Goal: Navigation & Orientation: Find specific page/section

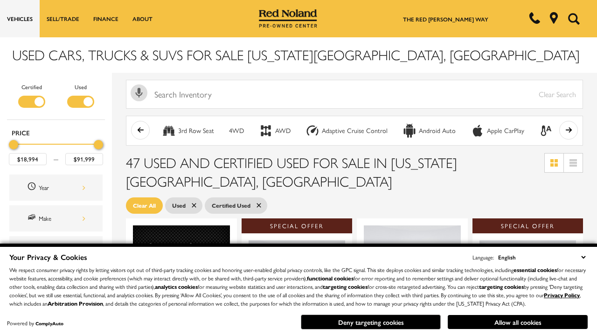
scroll to position [407, 0]
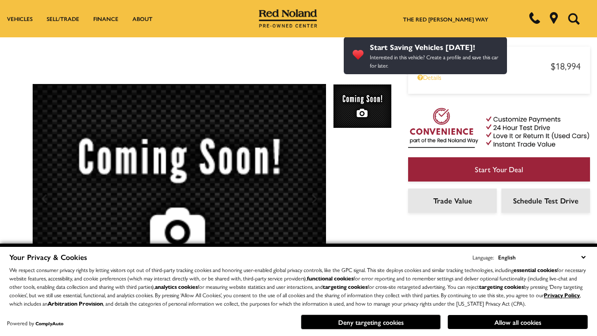
scroll to position [488, 0]
